Goal: Ask a question: Seek information or help from site administrators or community

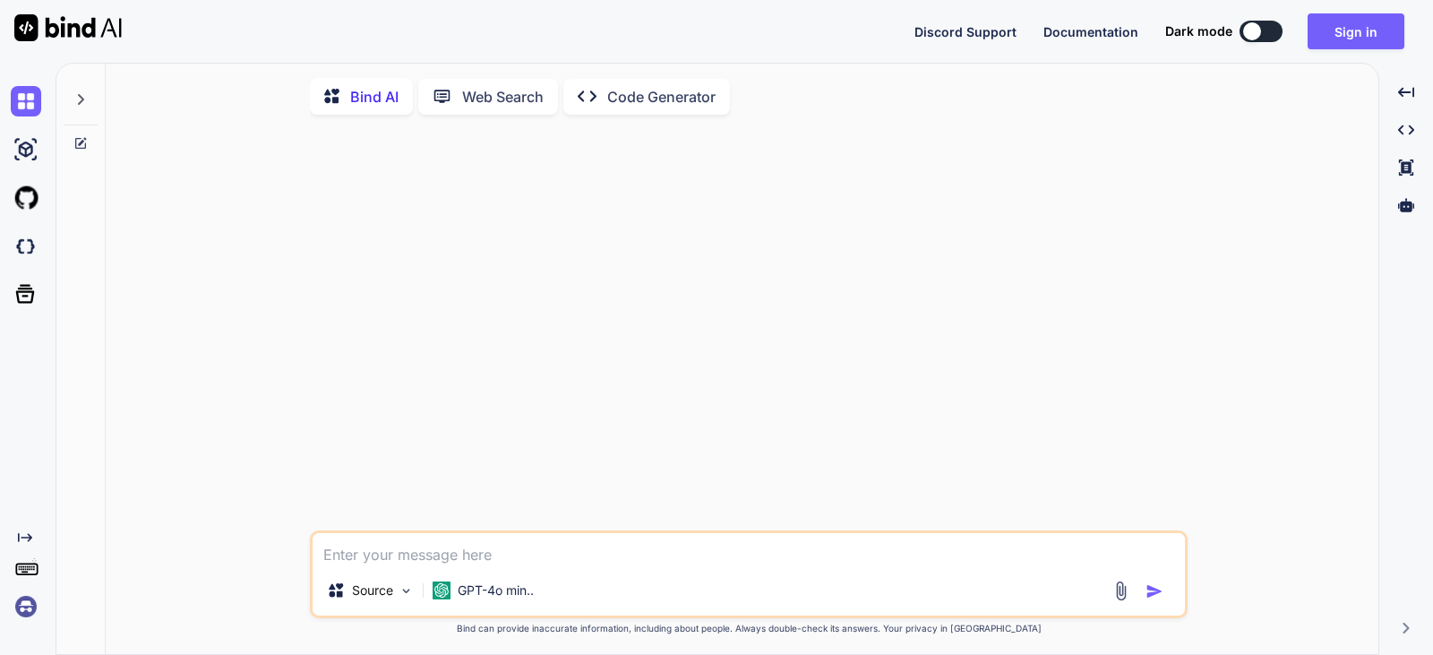
drag, startPoint x: 407, startPoint y: 560, endPoint x: 416, endPoint y: 553, distance: 11.5
click at [415, 554] on textarea at bounding box center [749, 549] width 872 height 32
type textarea "please share Admin name to add on in email section."
click at [1152, 591] on img "button" at bounding box center [1154, 591] width 18 height 18
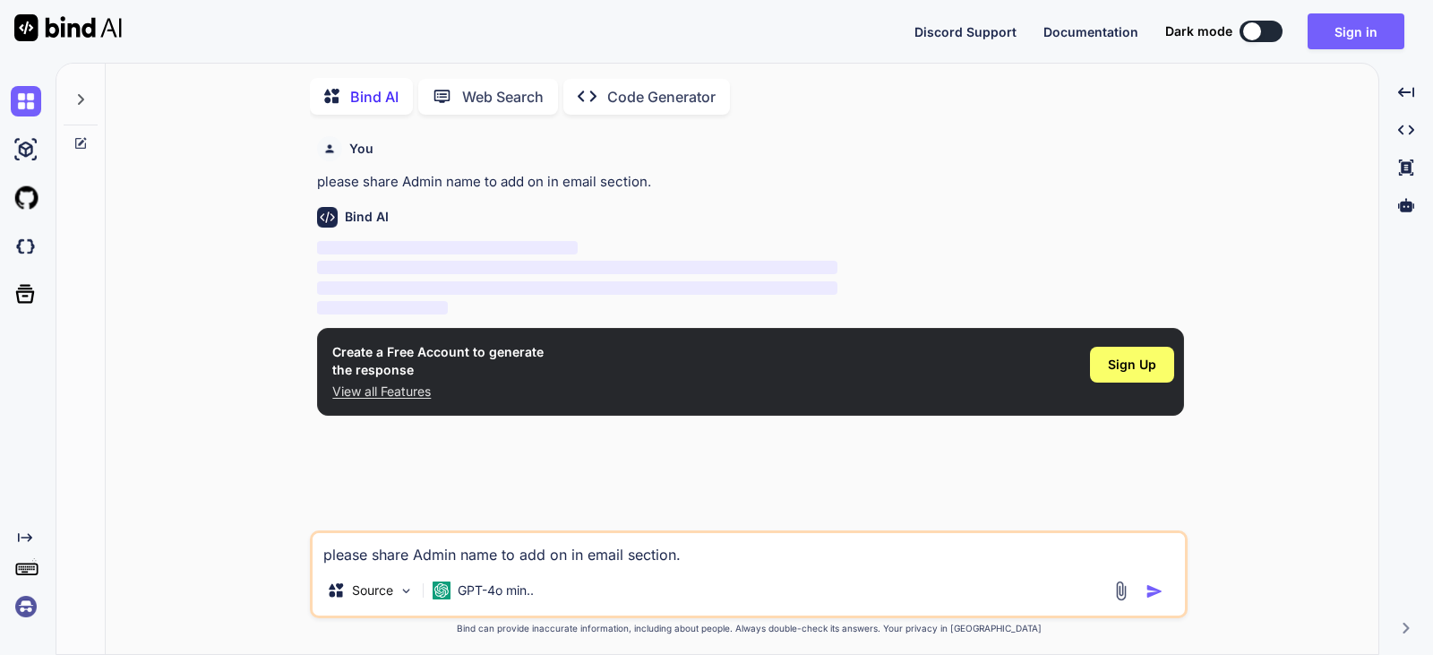
scroll to position [7, 0]
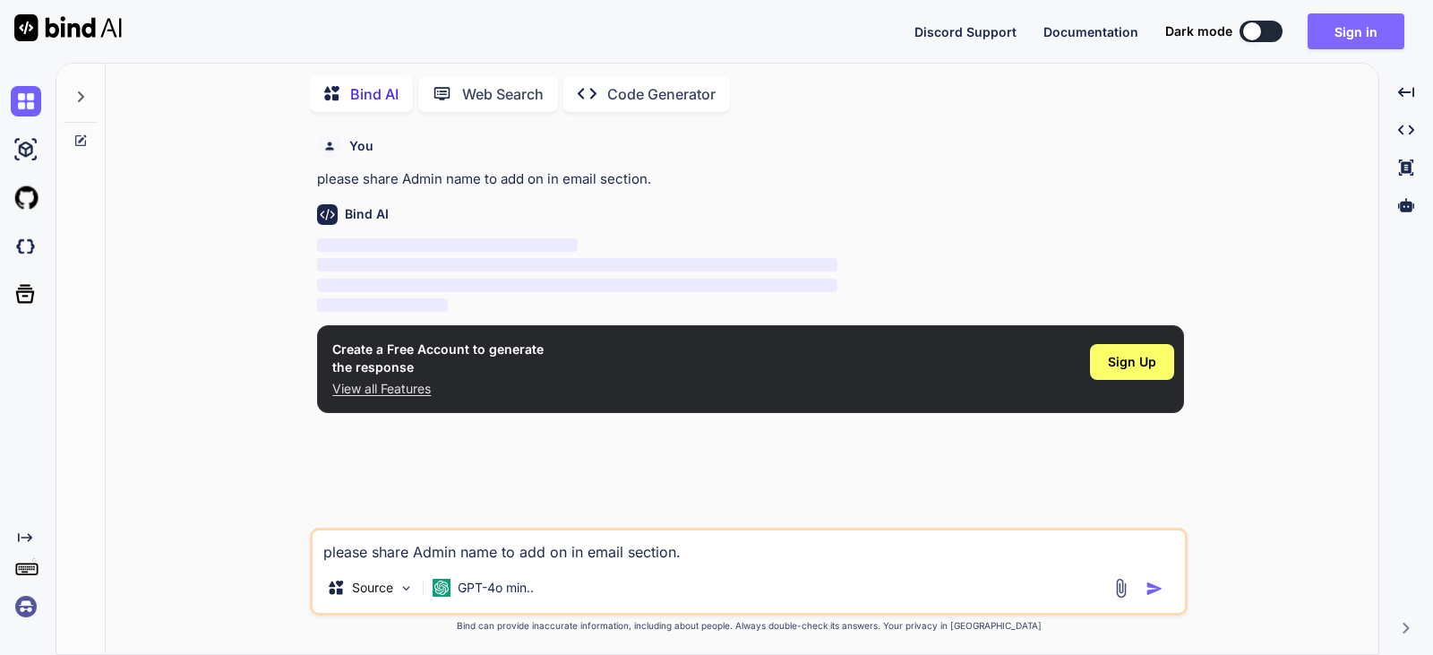
click at [1343, 32] on button "Sign in" at bounding box center [1355, 31] width 97 height 36
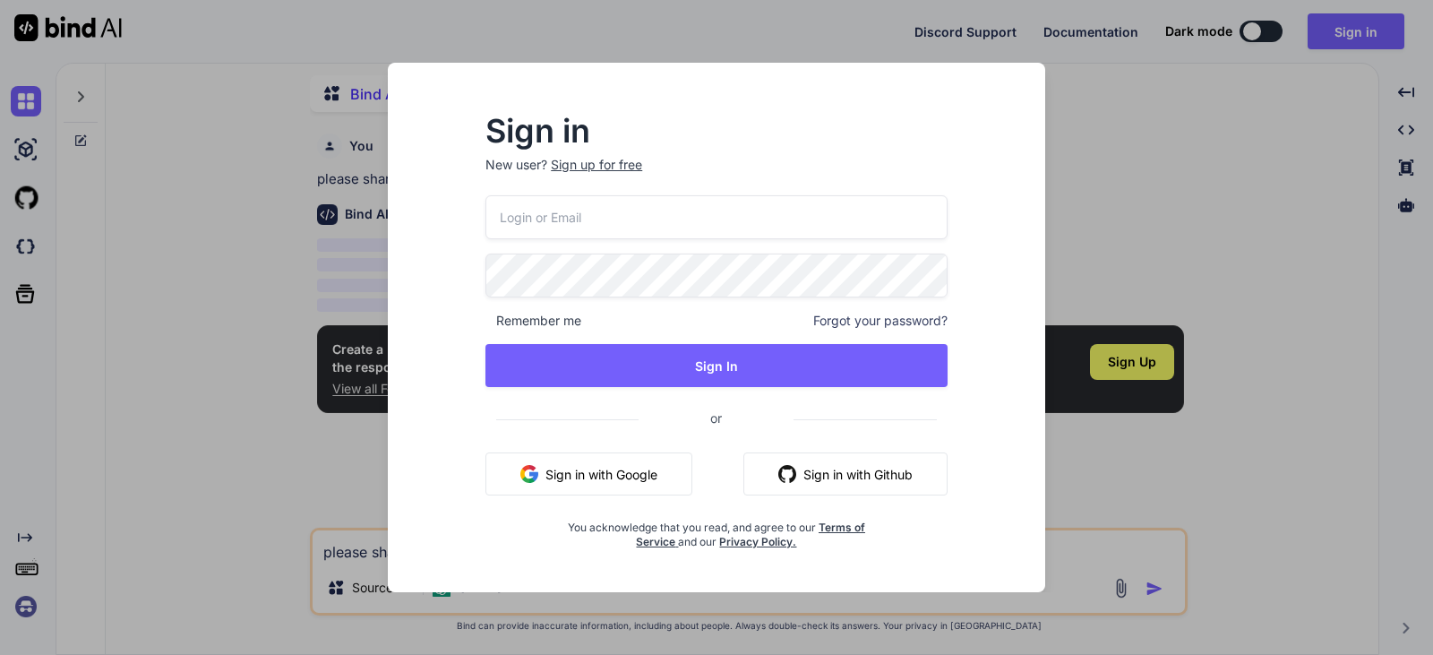
type input "[EMAIL_ADDRESS][DOMAIN_NAME]"
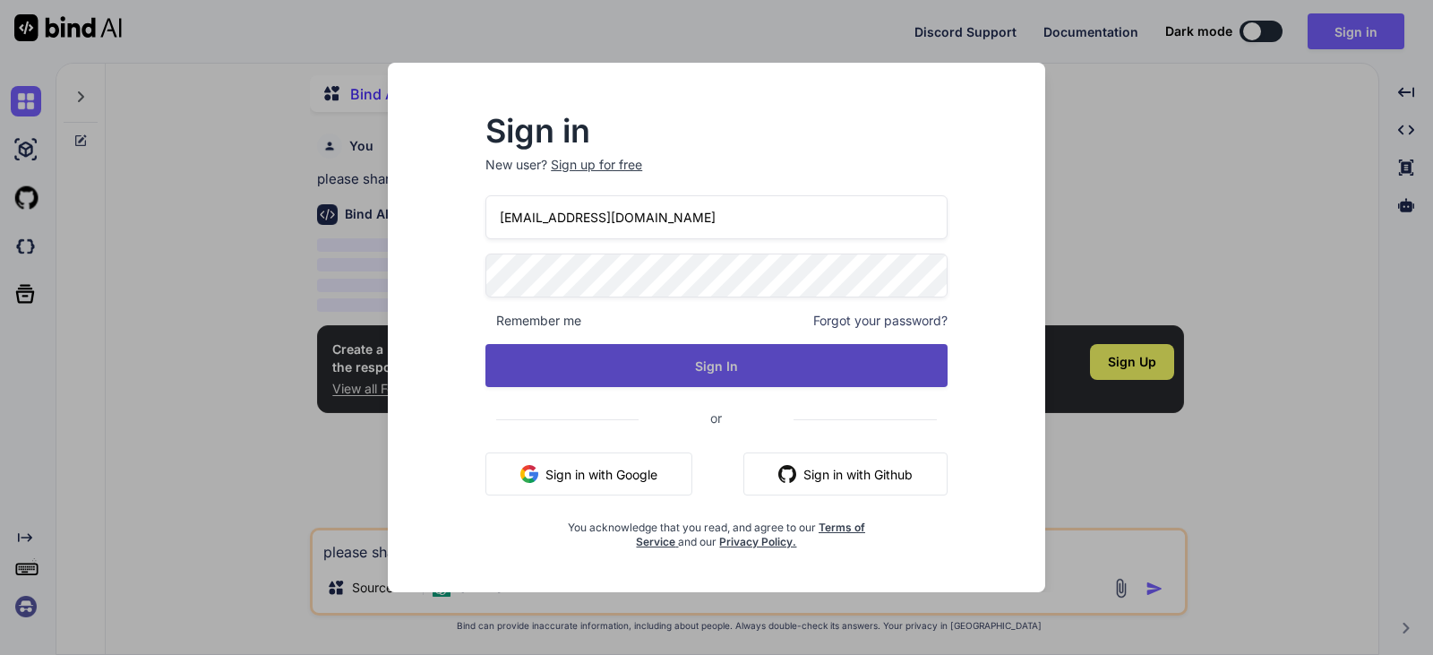
click at [709, 367] on button "Sign In" at bounding box center [716, 365] width 462 height 43
click at [618, 367] on button "Sign In" at bounding box center [716, 365] width 462 height 43
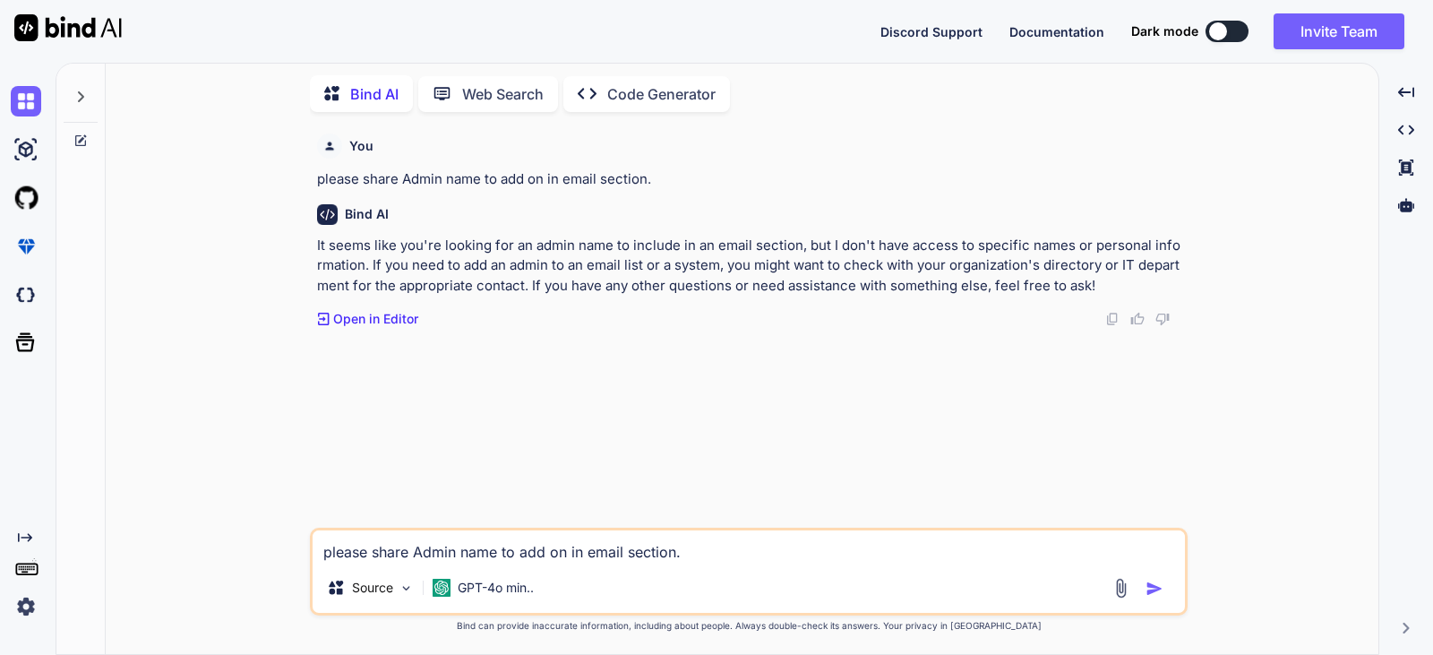
click at [357, 541] on textarea "please share Admin name to add on in email section." at bounding box center [749, 546] width 872 height 32
paste textarea "please share Admin name to add on in email section."
type textarea "please share Admin name to add on in email section. rephrase"
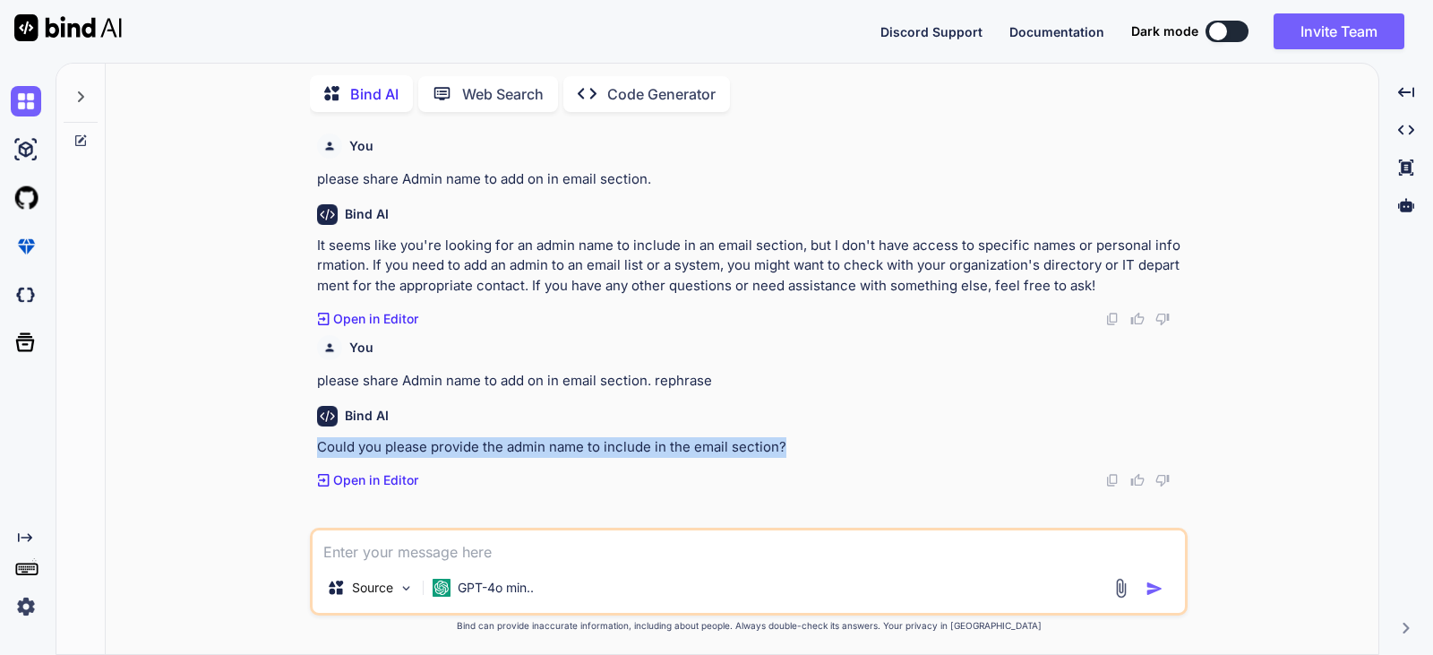
drag, startPoint x: 789, startPoint y: 444, endPoint x: 306, endPoint y: 433, distance: 482.8
click at [306, 433] on div "You please share Admin name to add on in email section. Bind AI It seems like y…" at bounding box center [749, 389] width 1258 height 527
copy p "Could you please provide the admin name to include in the email section?"
